Goal: Task Accomplishment & Management: Manage account settings

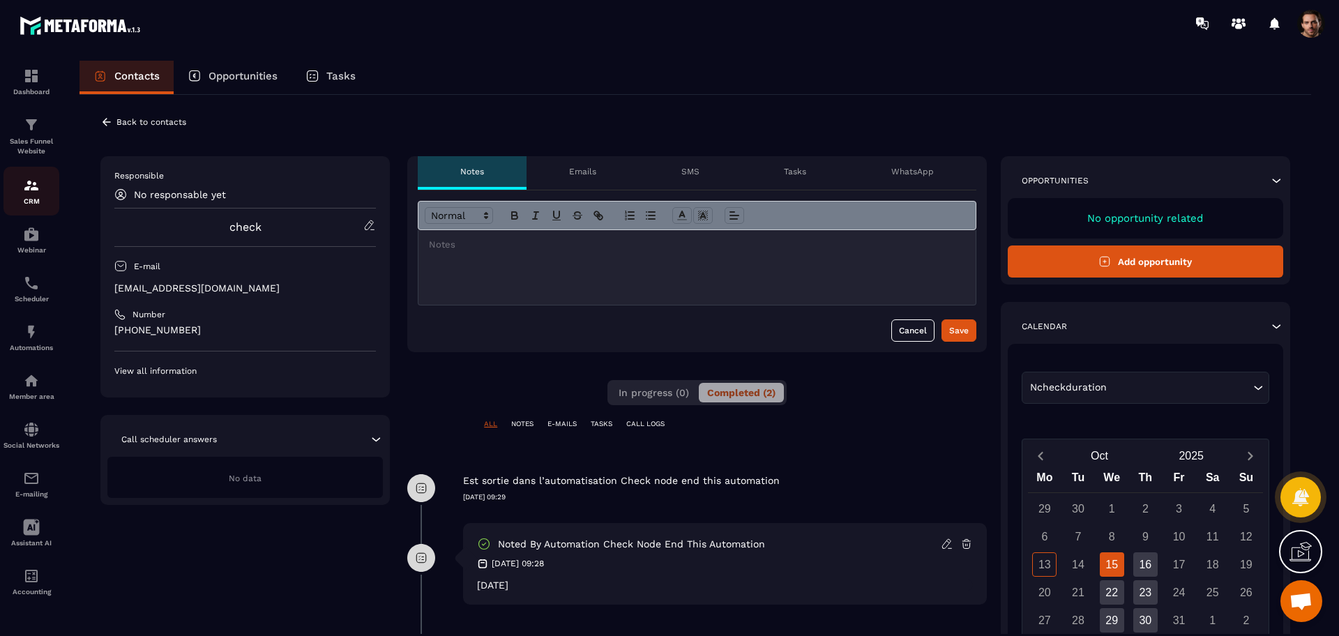
click at [31, 192] on img at bounding box center [31, 185] width 17 height 17
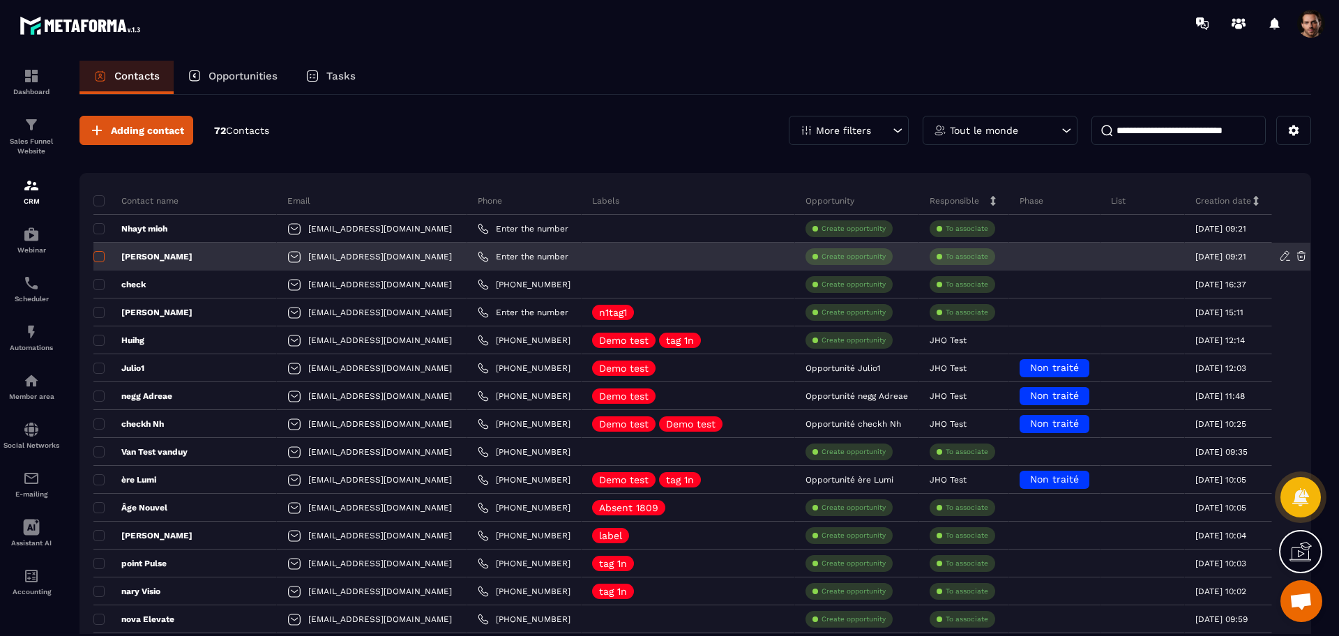
click at [96, 261] on span at bounding box center [98, 256] width 11 height 11
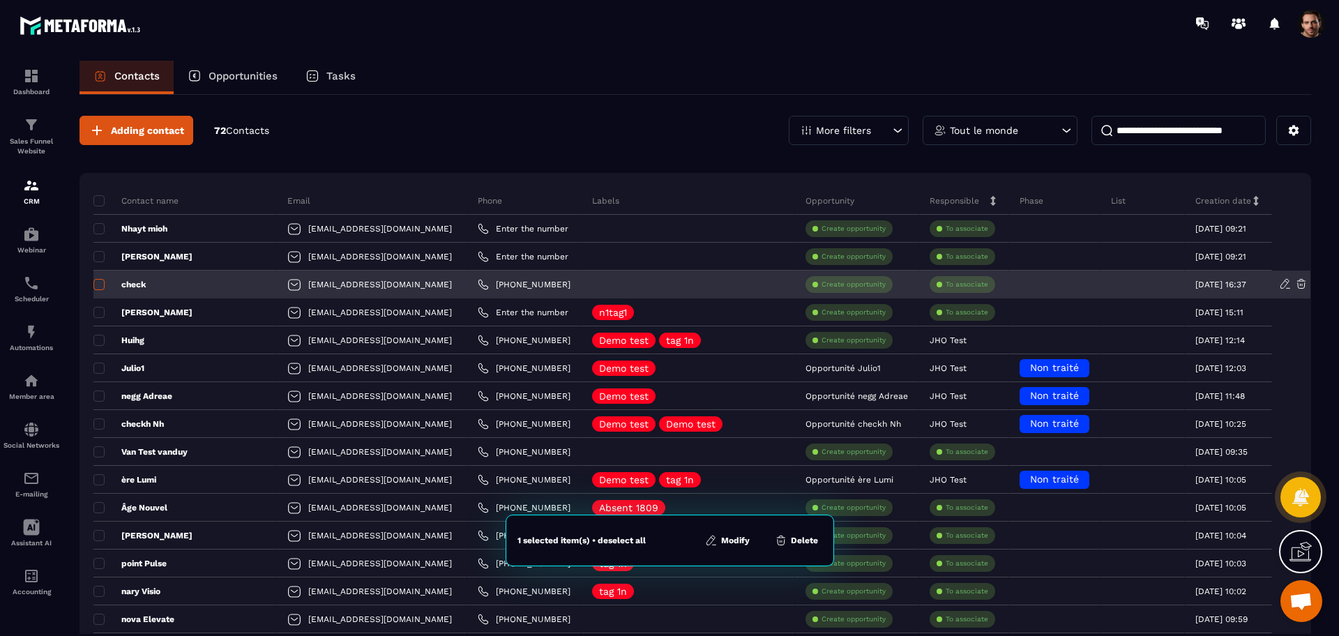
click at [96, 289] on span at bounding box center [98, 284] width 11 height 11
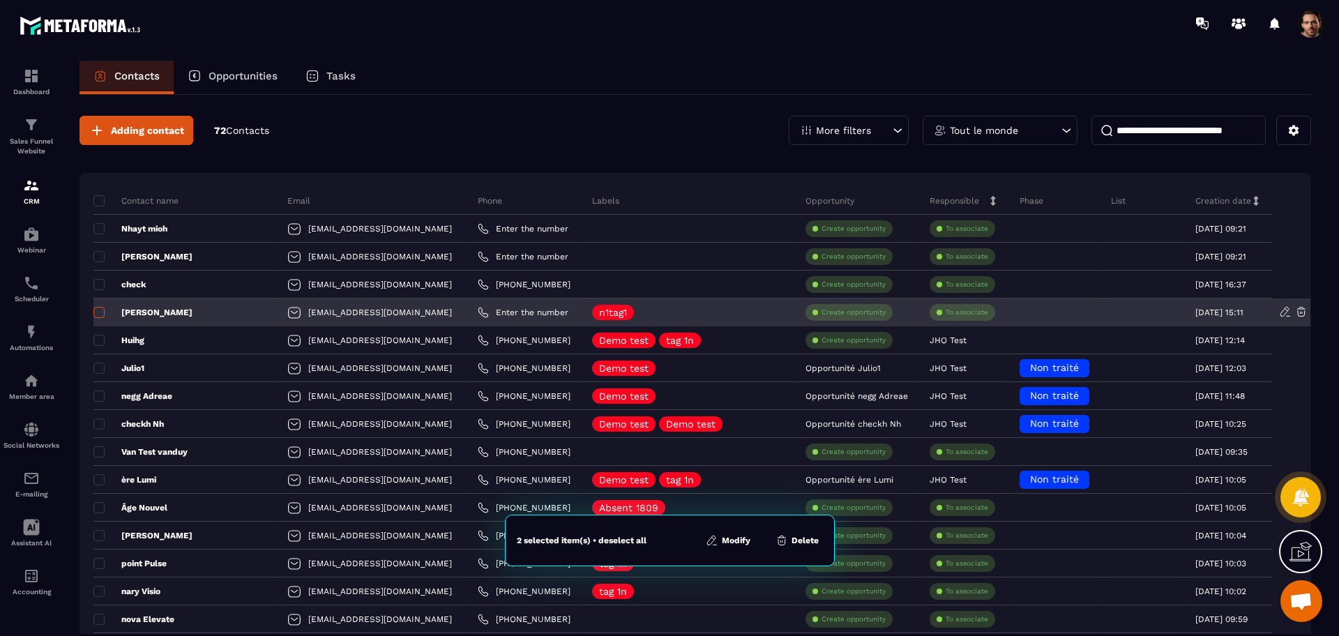
click at [96, 312] on span at bounding box center [98, 312] width 11 height 11
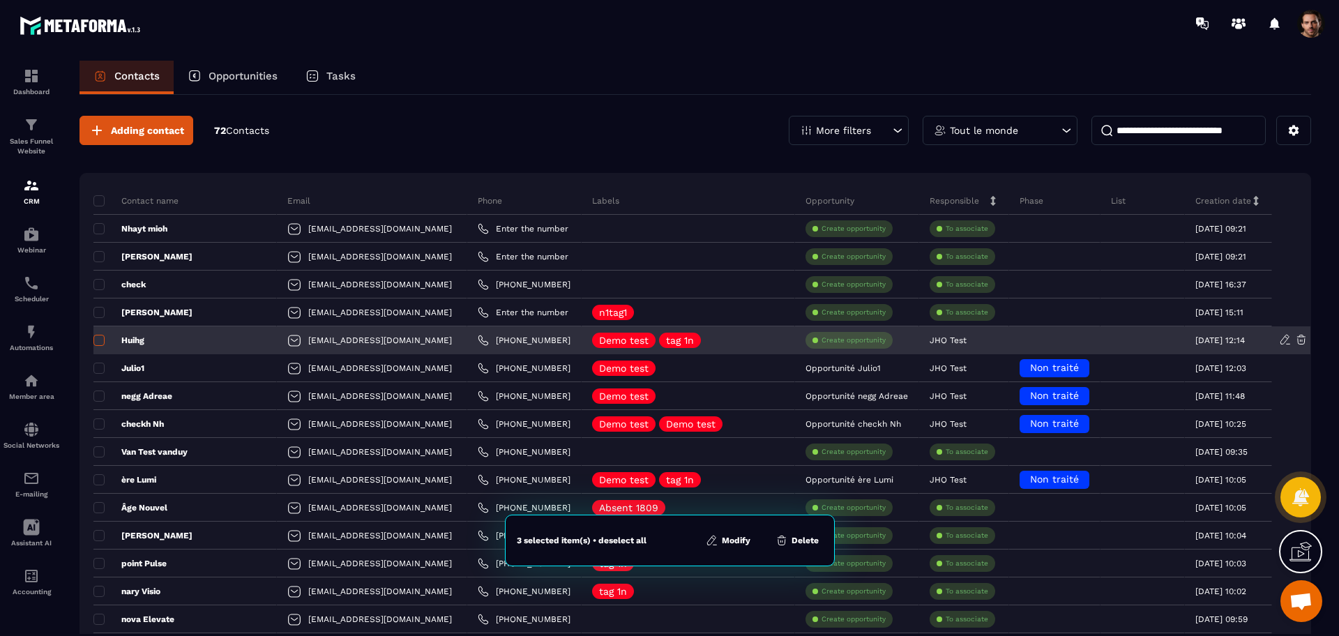
click at [93, 345] on label at bounding box center [98, 345] width 10 height 10
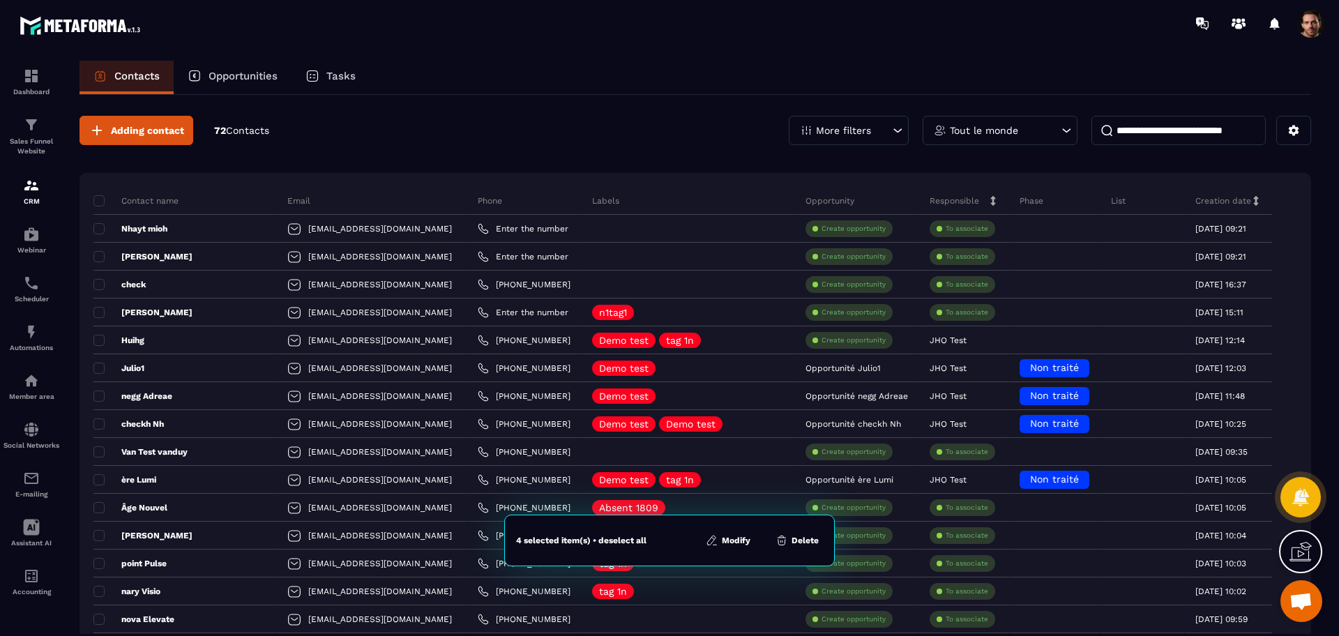
click at [718, 548] on div "4 selected item(s) • deselect all Modify Delete" at bounding box center [669, 541] width 331 height 52
click at [737, 537] on button "Modify" at bounding box center [728, 541] width 53 height 14
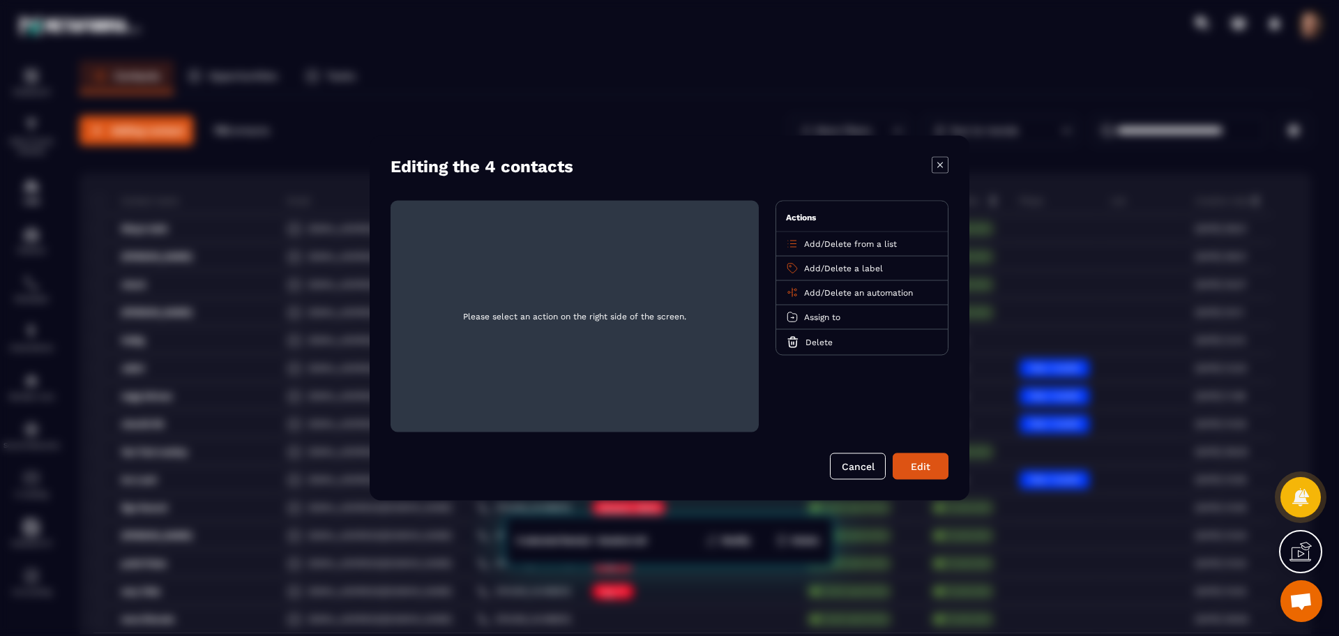
click at [844, 291] on span "Delete an automation" at bounding box center [868, 293] width 89 height 10
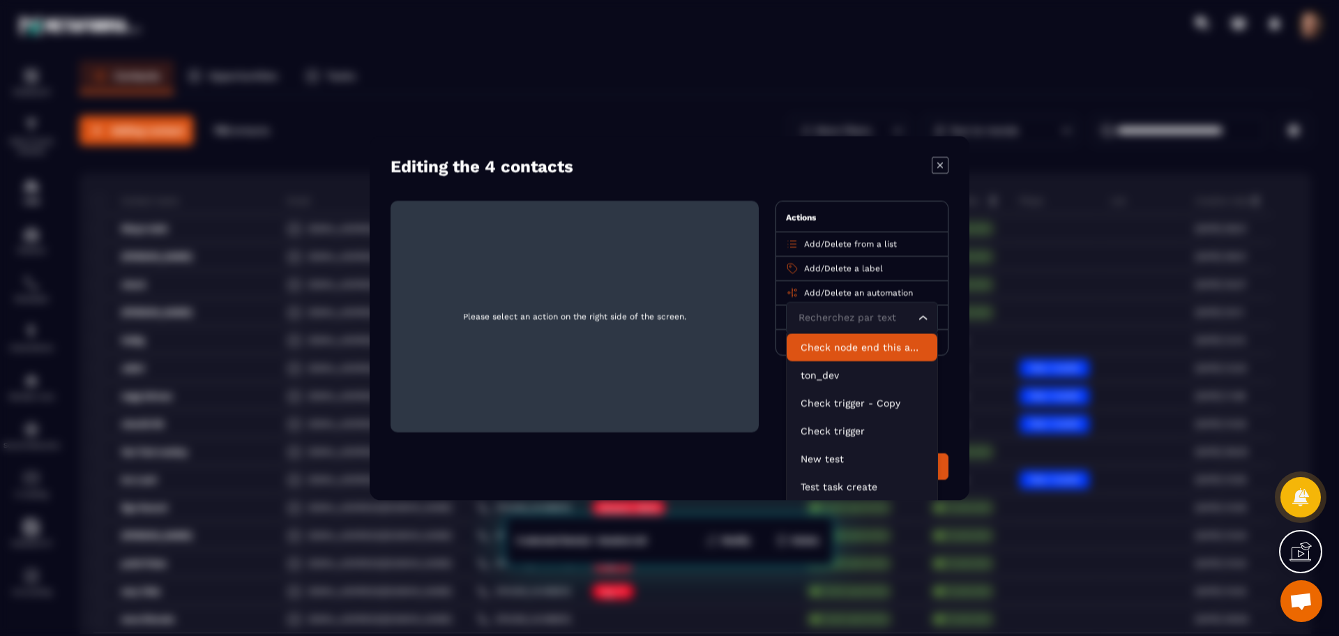
click at [850, 352] on p "Check node end this automation" at bounding box center [862, 347] width 123 height 14
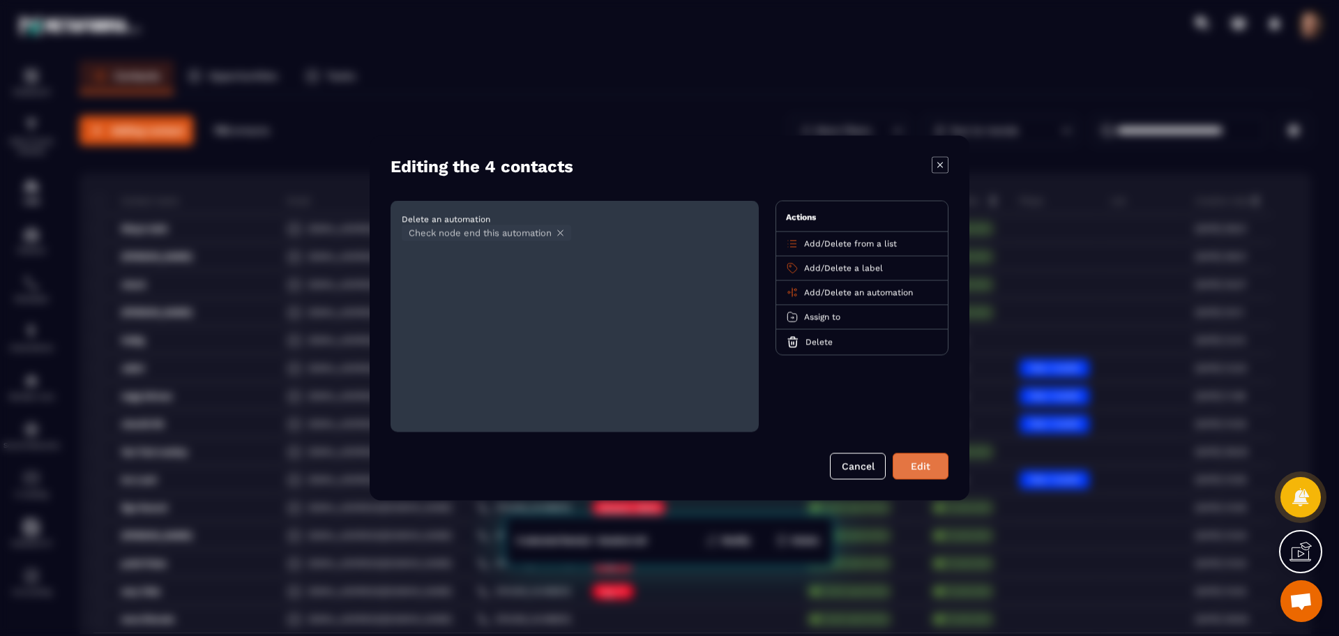
click at [912, 476] on button "Edit" at bounding box center [921, 466] width 56 height 27
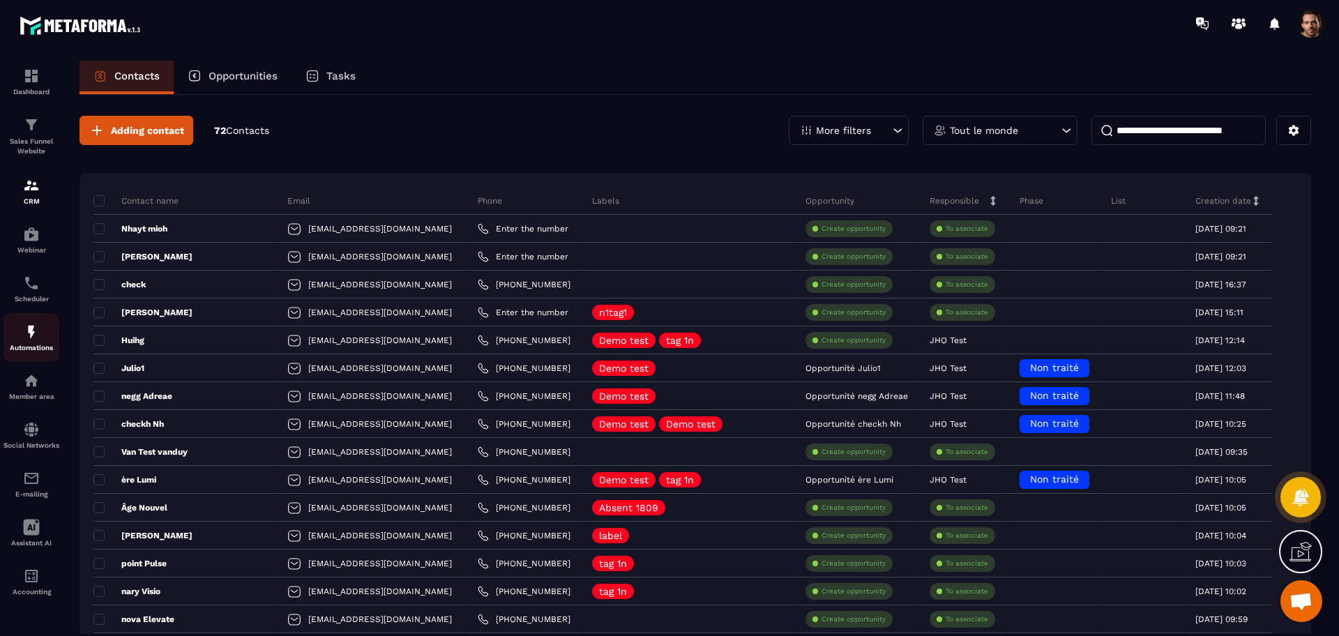
click at [22, 329] on div "Automations" at bounding box center [31, 338] width 56 height 28
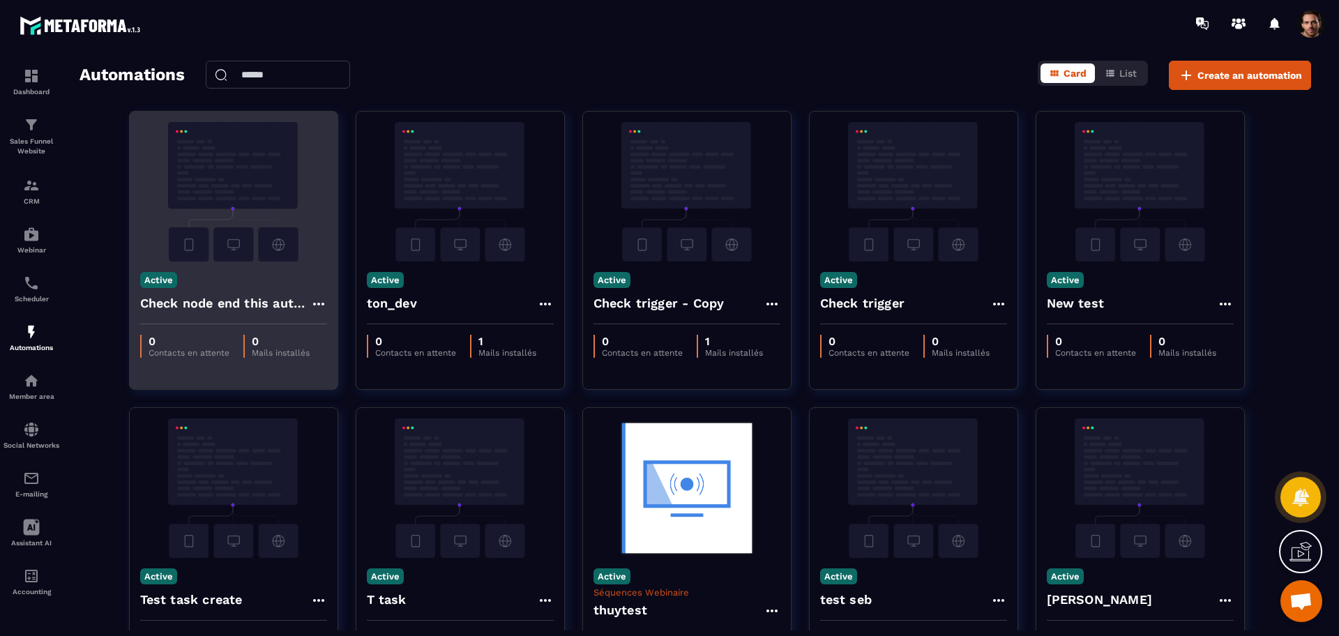
click at [310, 276] on div "Active Check node end this automation" at bounding box center [234, 293] width 208 height 63
click at [317, 301] on icon at bounding box center [318, 304] width 17 height 17
click at [336, 337] on icon at bounding box center [330, 335] width 13 height 13
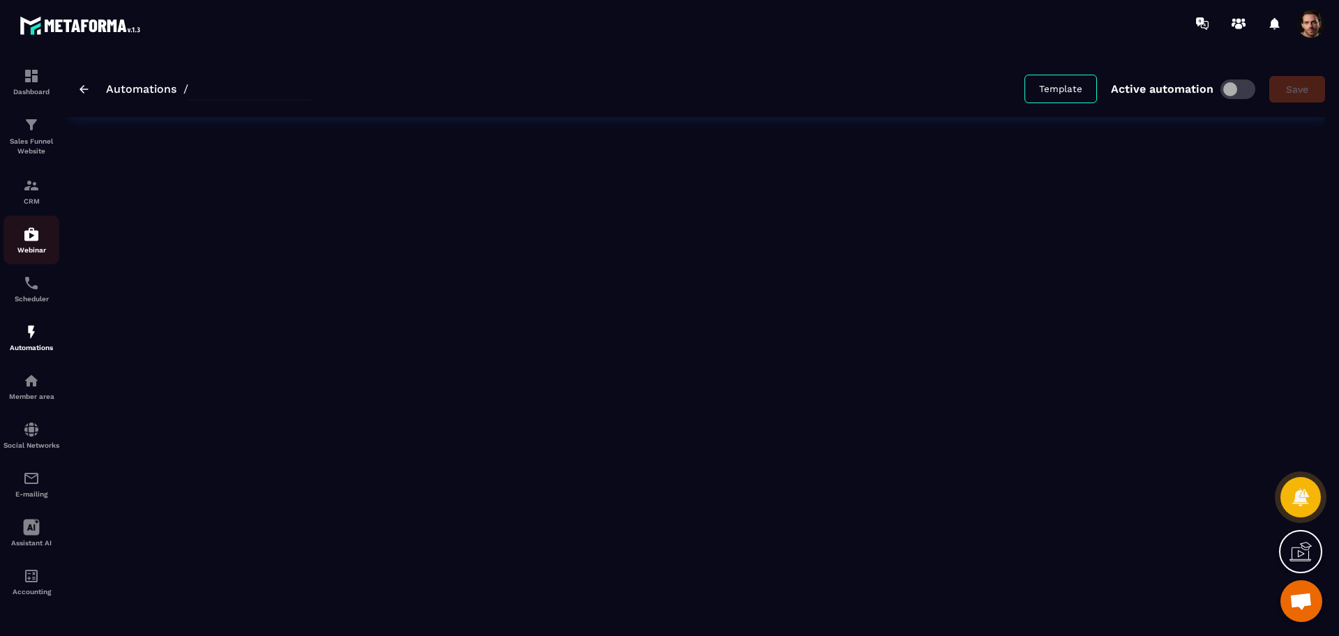
type input "**********"
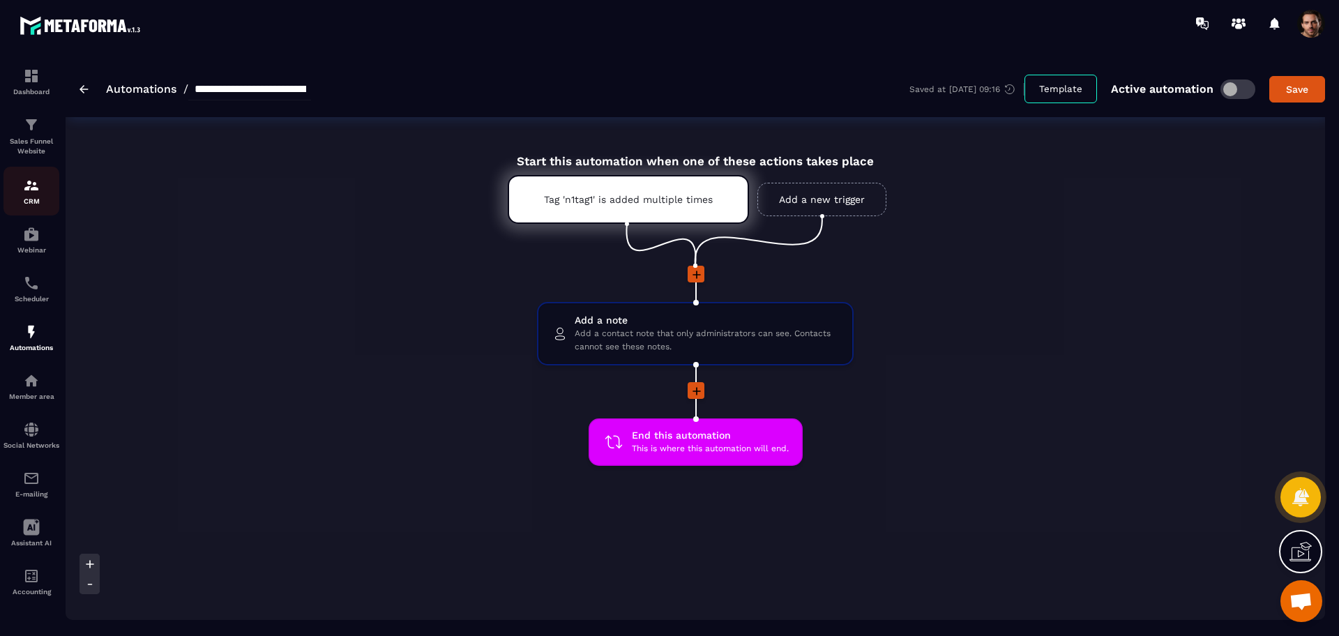
click at [33, 196] on div "CRM" at bounding box center [31, 191] width 56 height 28
